Goal: Book appointment/travel/reservation

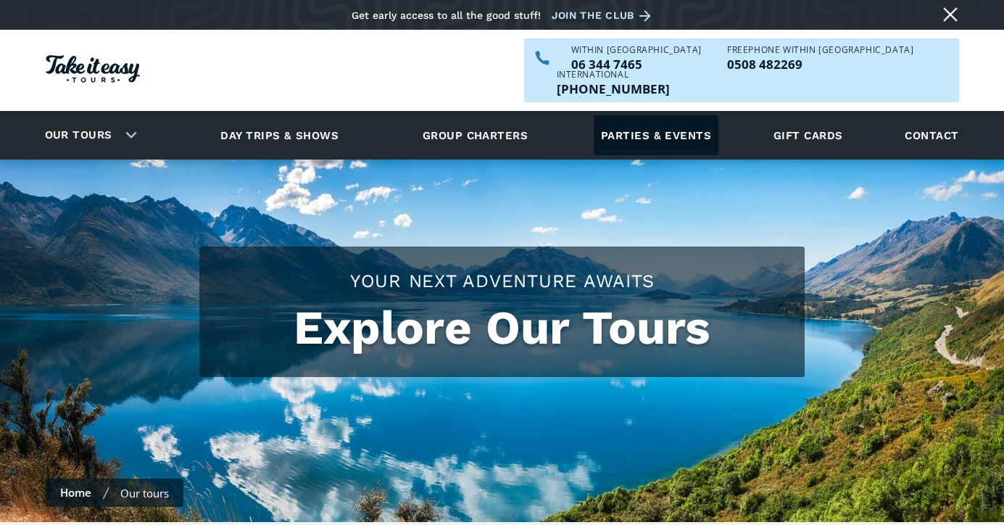
click at [666, 115] on link "Parties & events" at bounding box center [656, 135] width 125 height 40
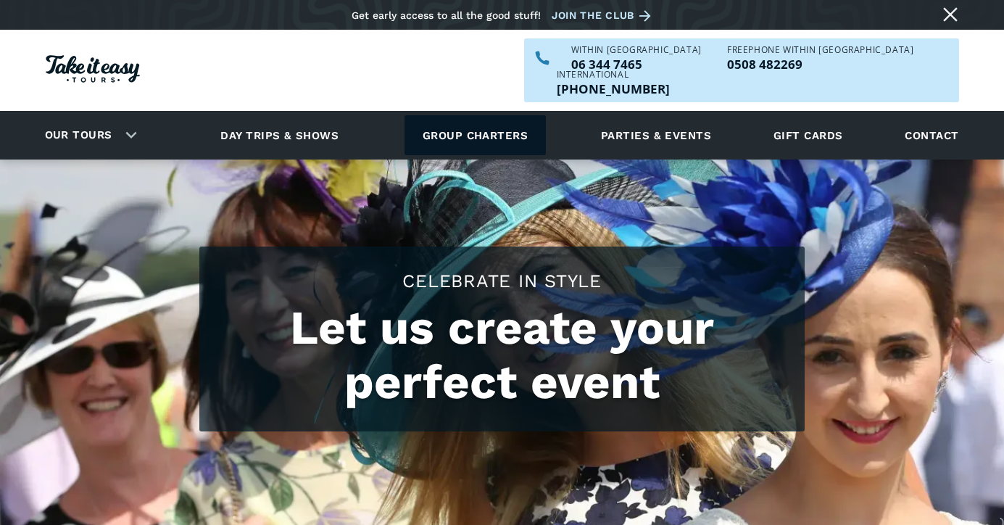
click at [500, 115] on link "Group charters" at bounding box center [475, 135] width 141 height 40
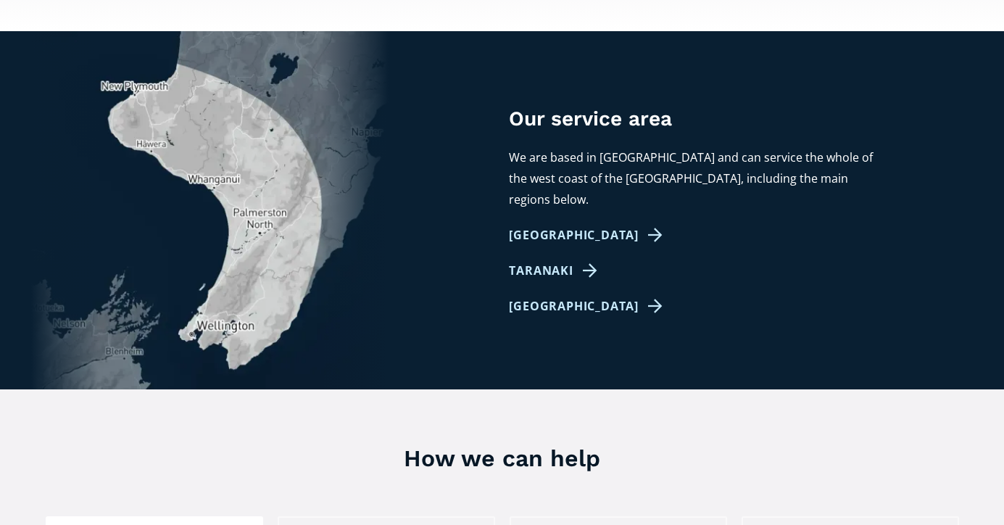
scroll to position [869, 0]
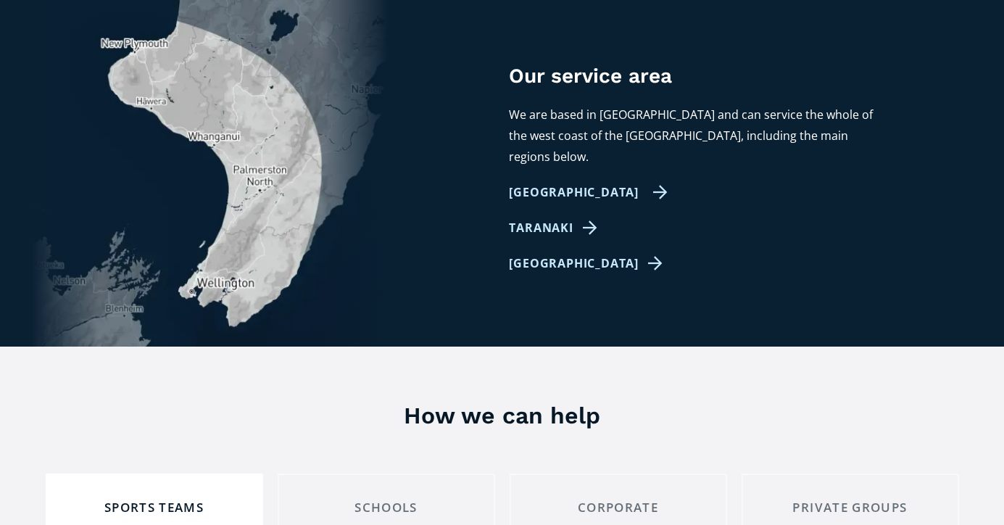
click at [587, 182] on link "Palmerston North" at bounding box center [588, 192] width 159 height 21
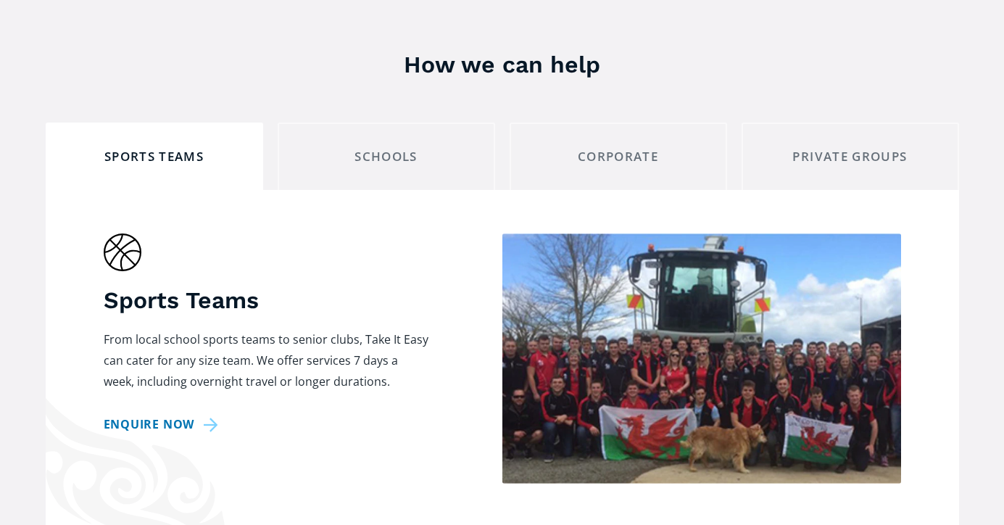
scroll to position [951, 0]
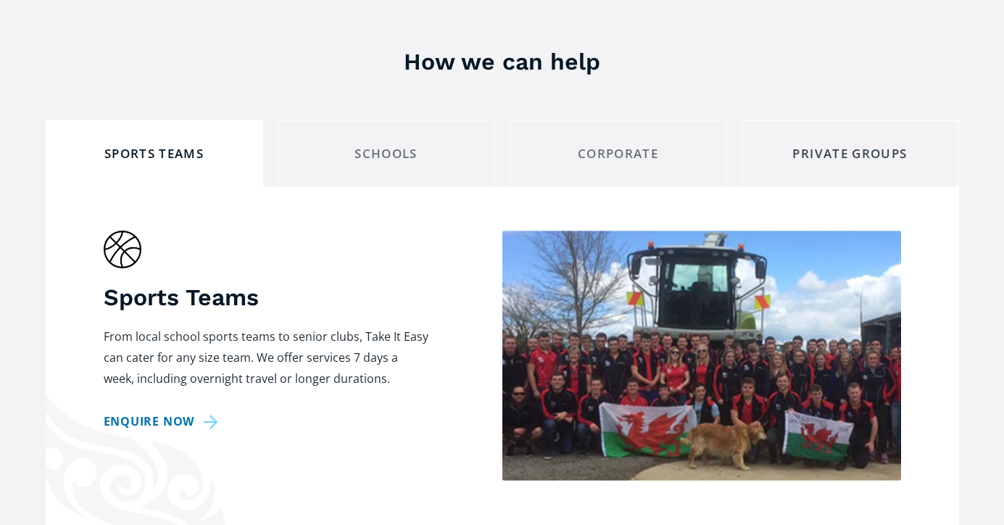
click at [822, 143] on div "Private Groups" at bounding box center [850, 154] width 193 height 22
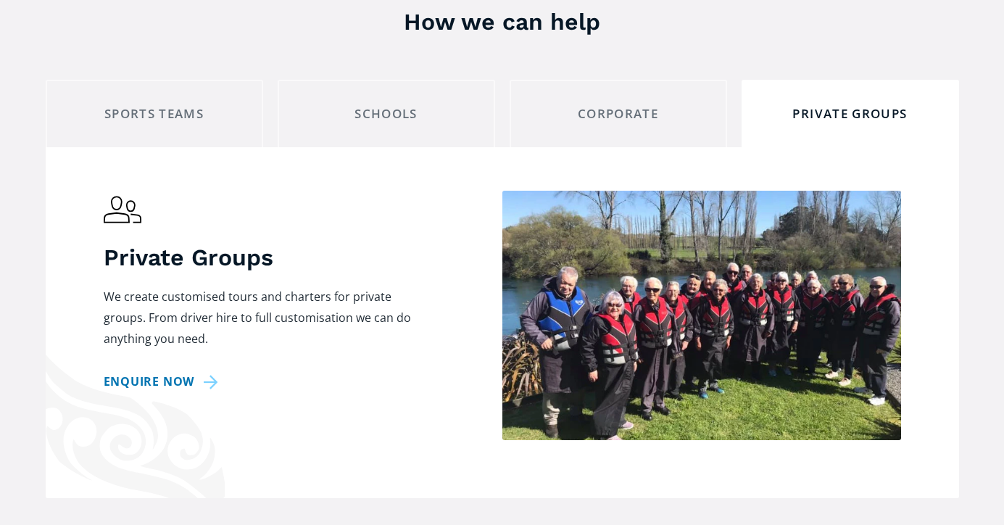
scroll to position [986, 0]
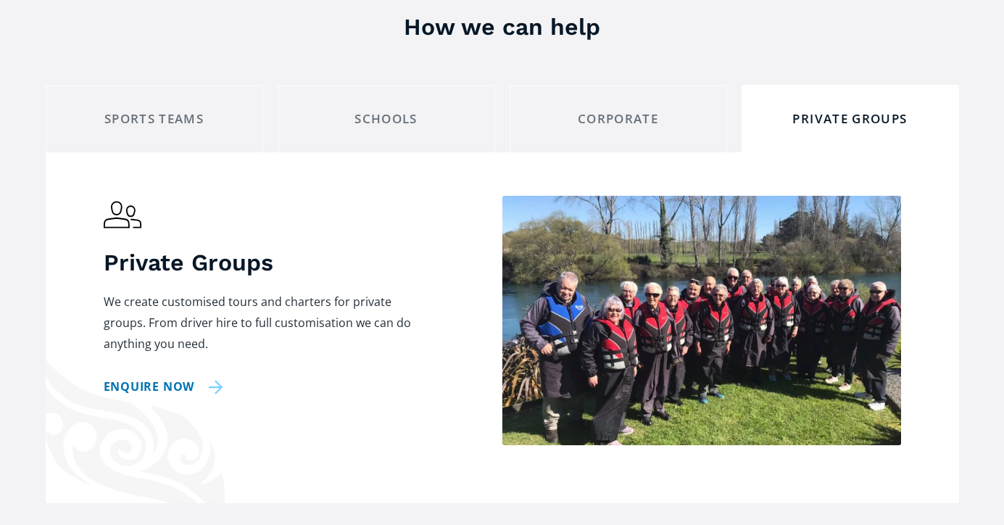
click at [169, 376] on link "Enquire now" at bounding box center [164, 386] width 120 height 21
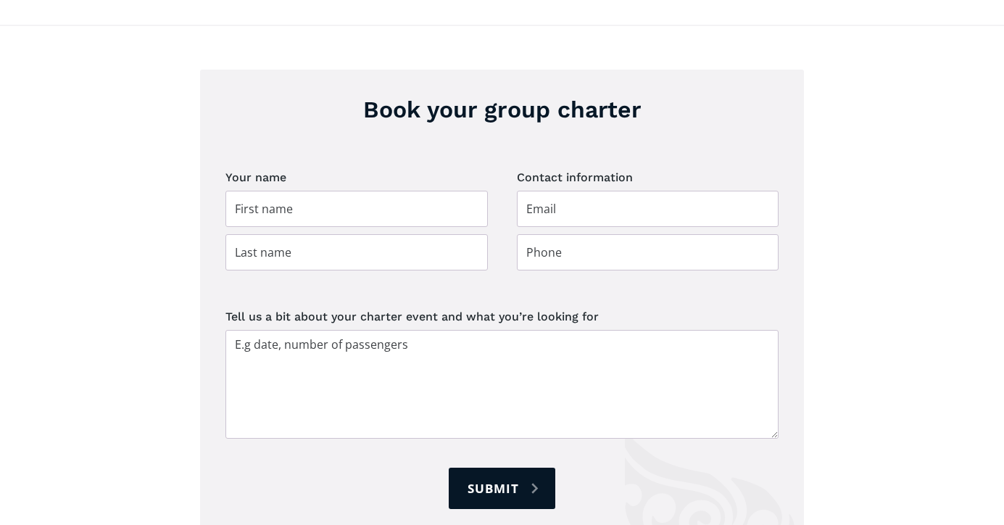
scroll to position [2057, 0]
click at [271, 192] on input "Group charter booking" at bounding box center [357, 209] width 263 height 36
type input "Jason"
type input "Prior"
click at [582, 191] on input "Group charter booking" at bounding box center [648, 209] width 263 height 36
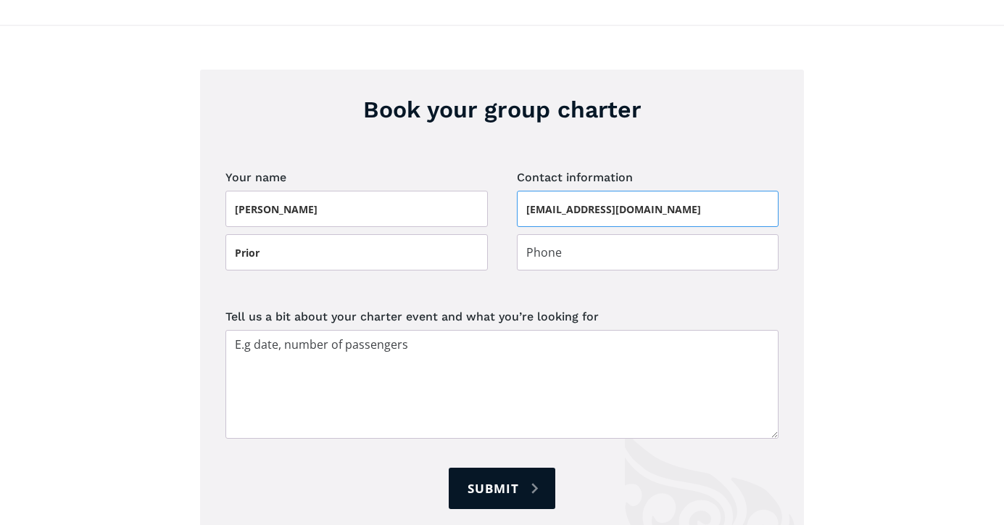
type input "jasonmprior@hotmail.com"
type input "021795011"
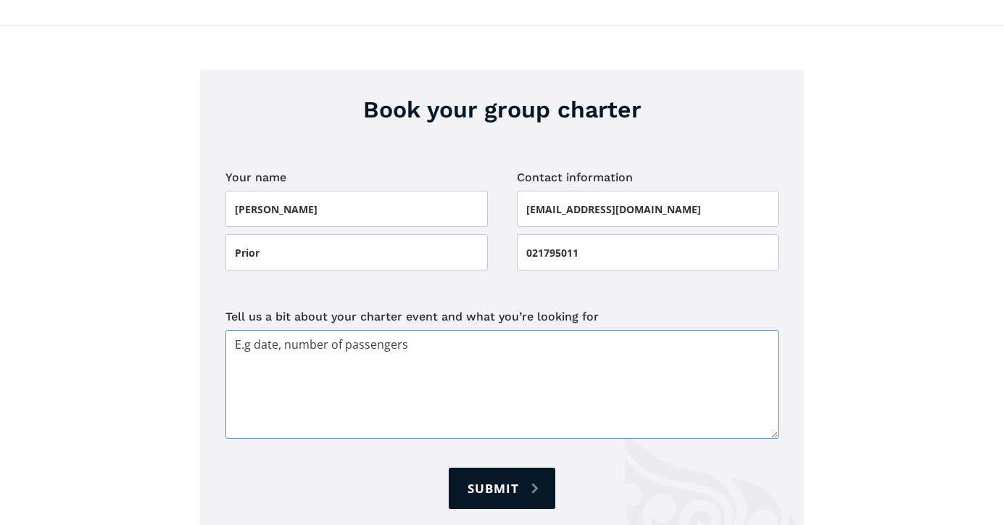
click at [387, 330] on textarea "Tell us a bit about your charter event and what you’re looking for" at bounding box center [502, 384] width 553 height 109
type textarea "M"
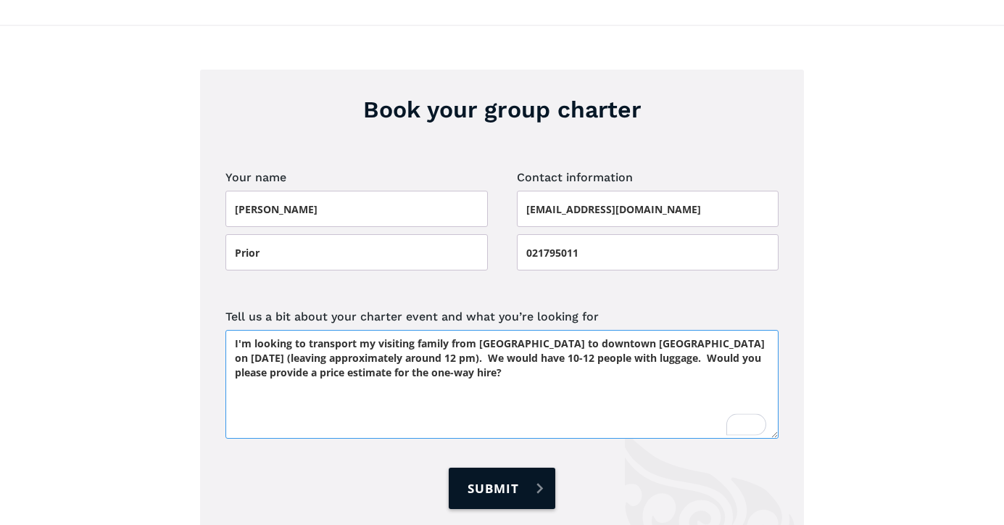
type textarea "I'm looking to transport my visiting family from Palmerston North to downtown W…"
click at [499, 468] on input "Submit" at bounding box center [502, 488] width 106 height 41
type input "Please wait..."
